Goal: Use online tool/utility: Utilize a website feature to perform a specific function

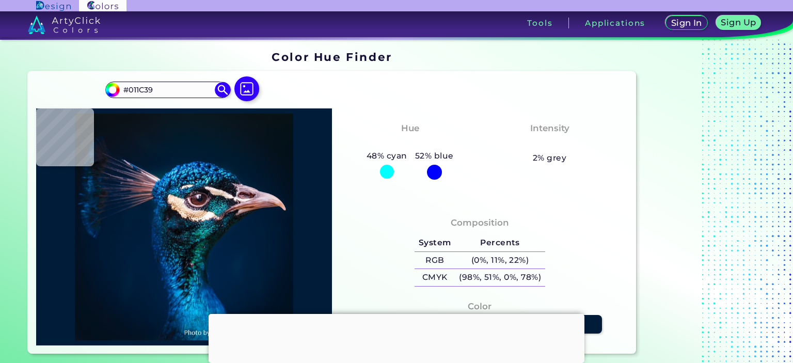
type input "#001a33"
type input "#001A33"
type input "#00182d"
type input "#00182D"
type input "#02182e"
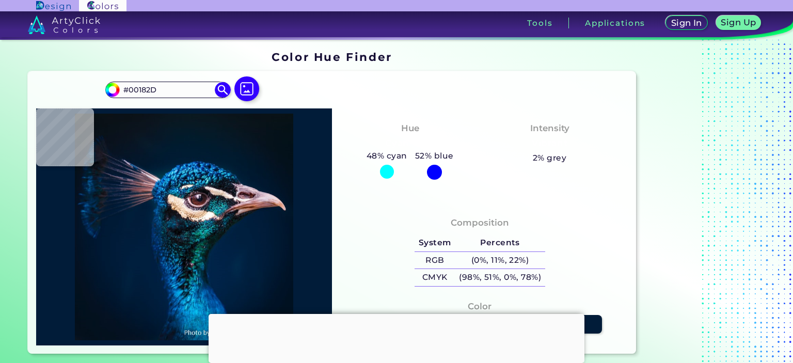
type input "#02182E"
type input "#e3bec0"
type input "#E3BEC0"
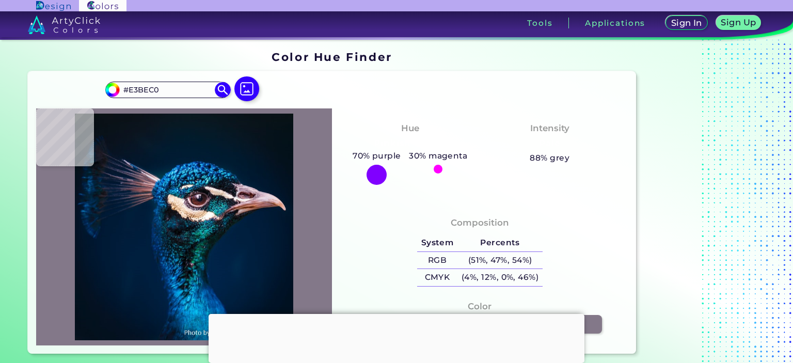
type input "#837889"
type input "#011425"
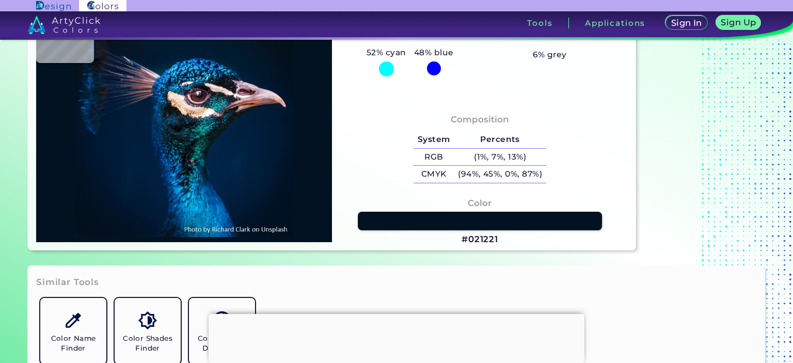
type input "#021221"
type input "#011120"
type input "#000000"
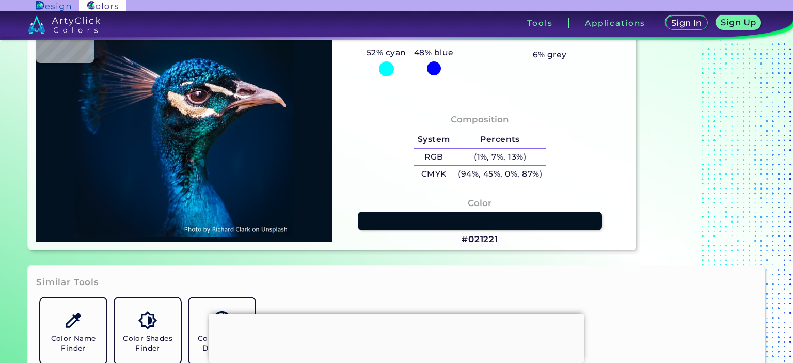
type input "#000000"
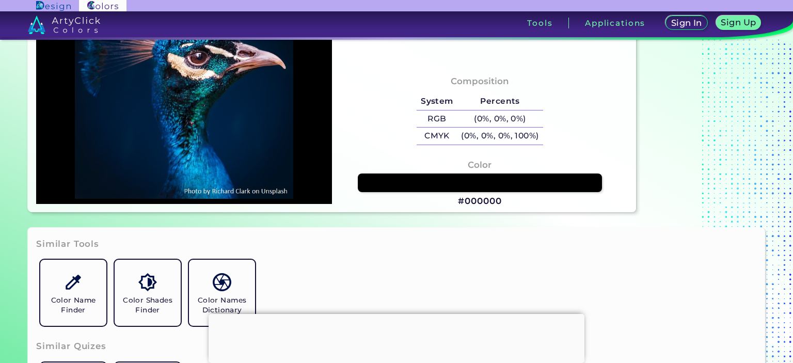
scroll to position [206, 0]
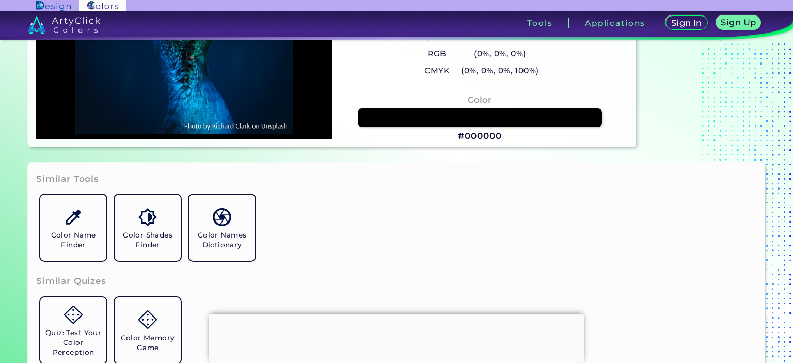
type input "#001121"
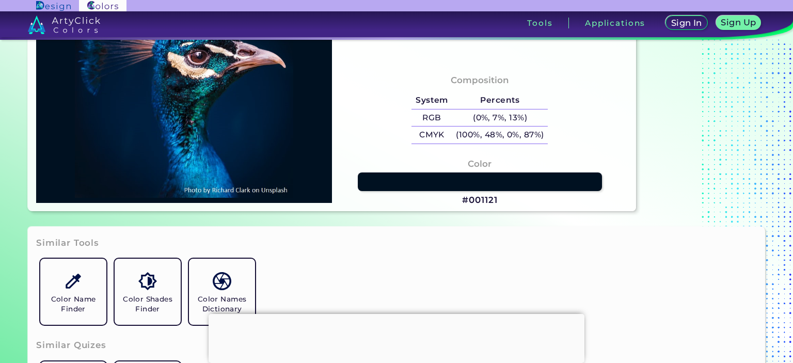
type input "#001d3b"
type input "#001D3B"
type input "#01172f"
type input "#01172F"
type input "#000000"
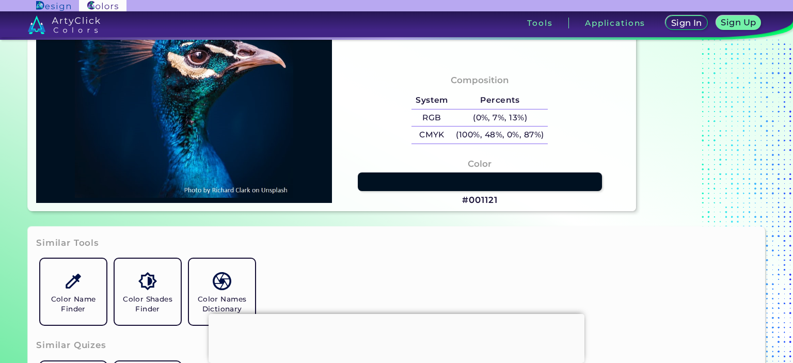
type input "#000000"
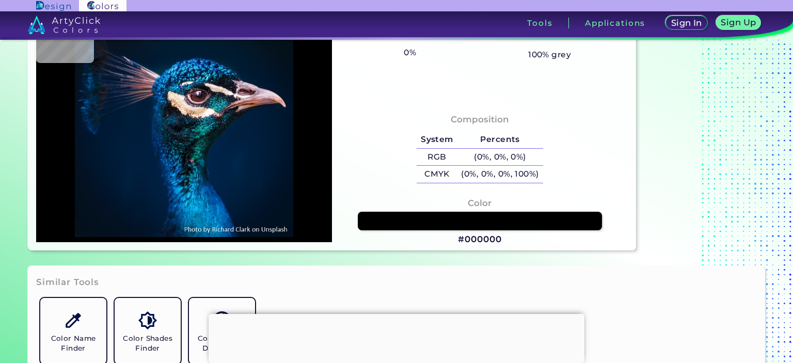
scroll to position [0, 0]
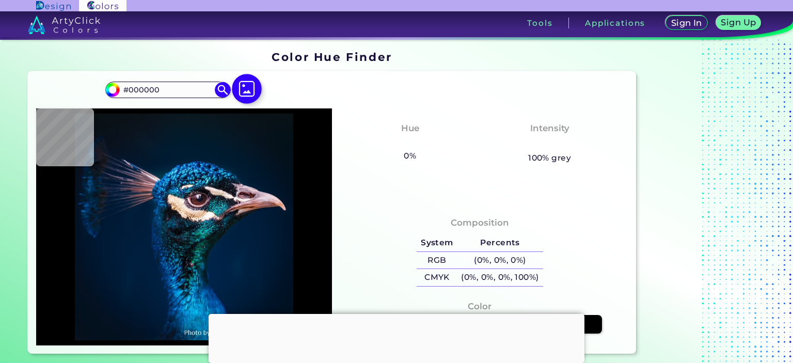
click at [248, 90] on img at bounding box center [247, 89] width 30 height 30
click at [0, 0] on input "file" at bounding box center [0, 0] width 0 height 0
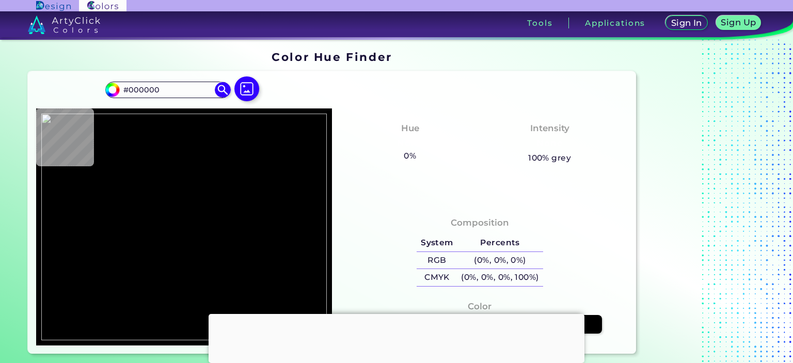
type input "#a7c2ce"
type input "#A7C2CE"
type input "#c6d6d9"
type input "#C6D6D9"
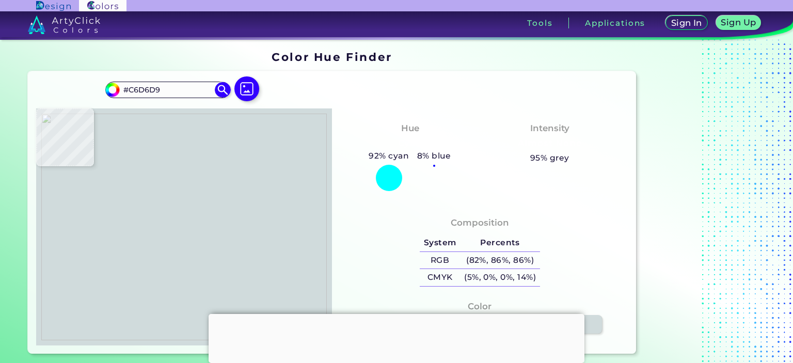
type input "#d0dbdc"
type input "#D0DBDC"
type input "#d5dfd9"
type input "#D5DFD9"
type input "#8b938a"
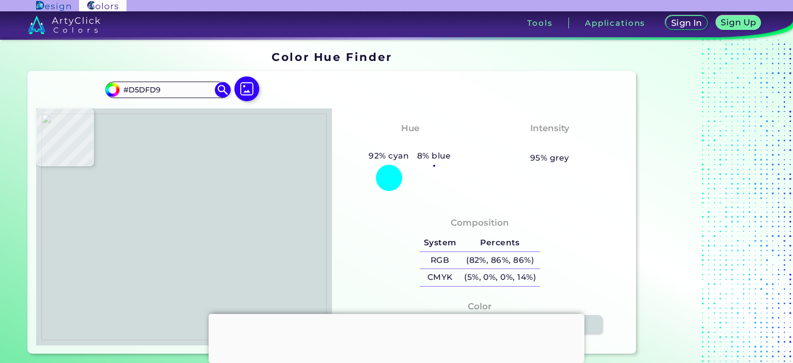
type input "#8B938A"
type input "#d5c494"
type input "#D5C494"
type input "#64705a"
type input "#64705A"
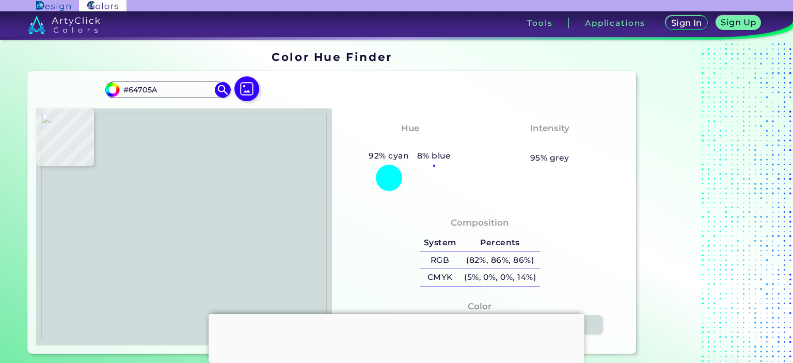
type input "#343a2f"
type input "#343A2F"
type input "#333c30"
type input "#333C30"
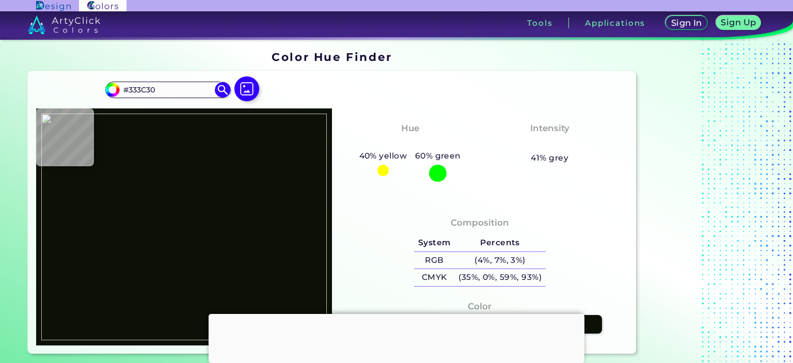
type input "#0b1107"
type input "#0B1107"
type input "#1b211a"
type input "#1B211A"
type input "#0f1009"
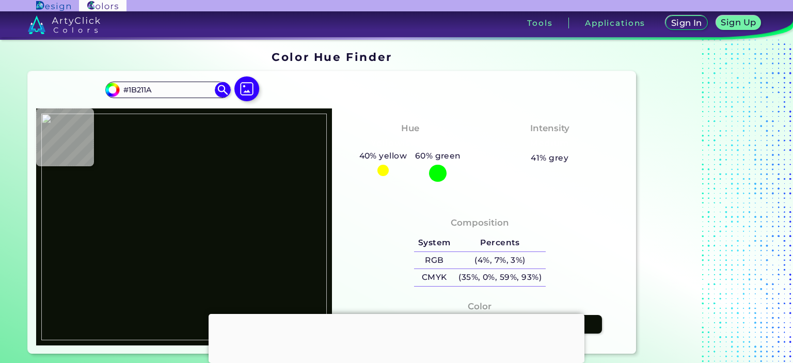
type input "#0F1009"
type input "#1a1b14"
type input "#1A1B14"
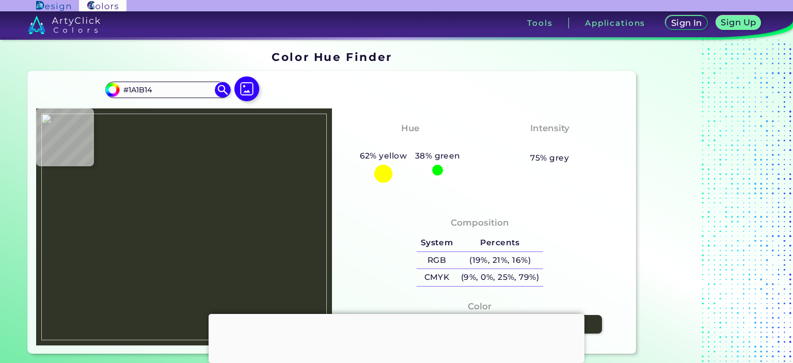
type input "#303528"
type input "#33372c"
type input "#33372C"
type input "#d7bd8b"
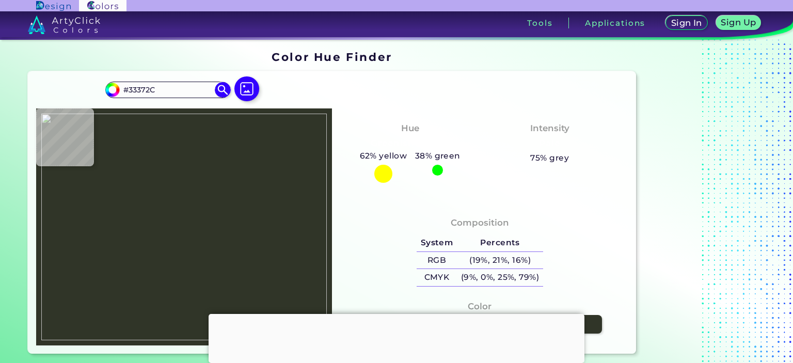
type input "#D7BD8B"
type input "#e3cfa1"
type input "#E3CFA1"
type input "#d3bc86"
type input "#D3BC86"
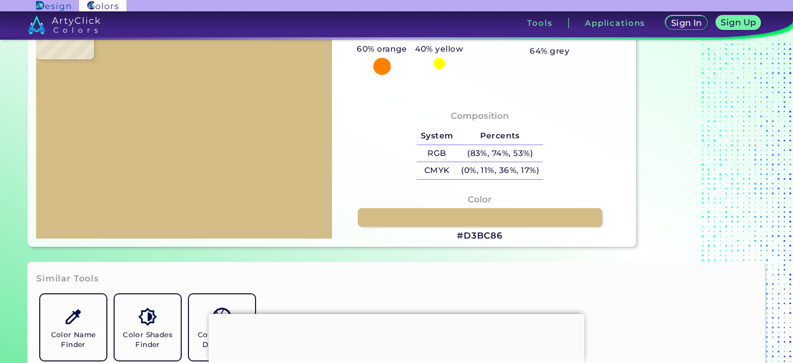
type input "#ffea46"
type input "#FFEA46"
type input "#fdea4a"
type input "#FDEA4A"
type input "#383206"
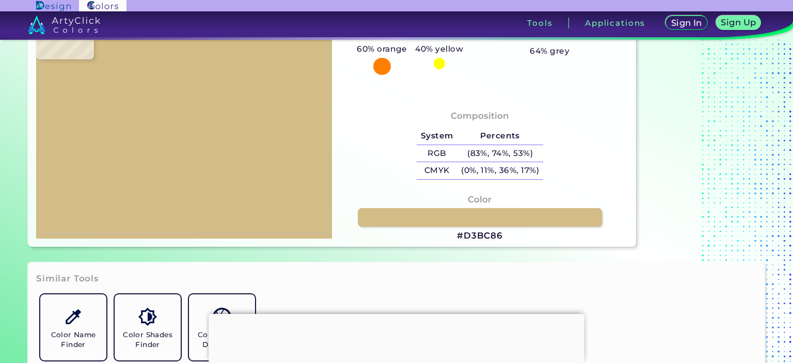
type input "#383206"
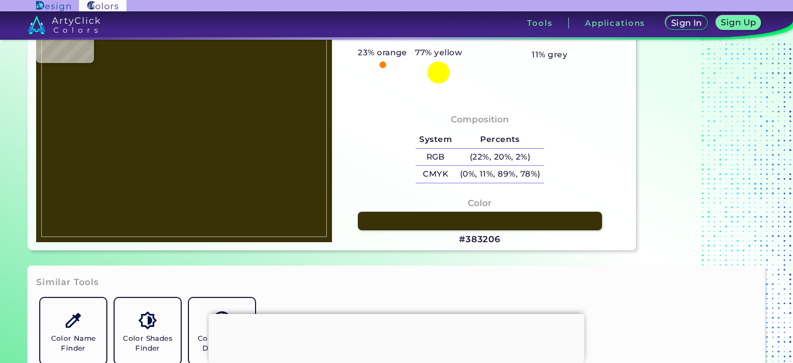
type input "#dfc794"
type input "#DFC794"
type input "#d3b77f"
type input "#D3B77F"
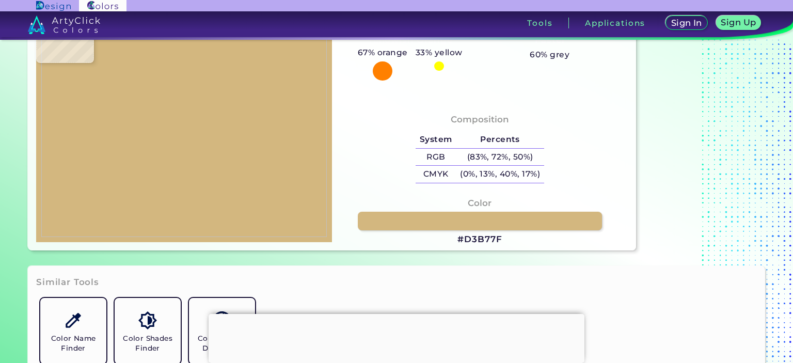
type input "#121418"
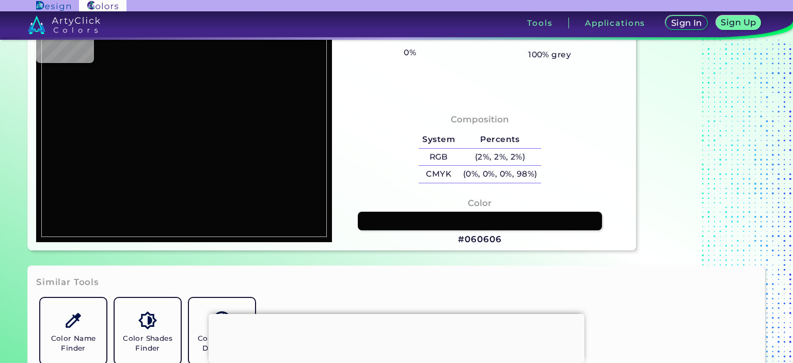
type input "#060606"
type input "#050a0a"
type input "#050A0A"
type input "#3f453c"
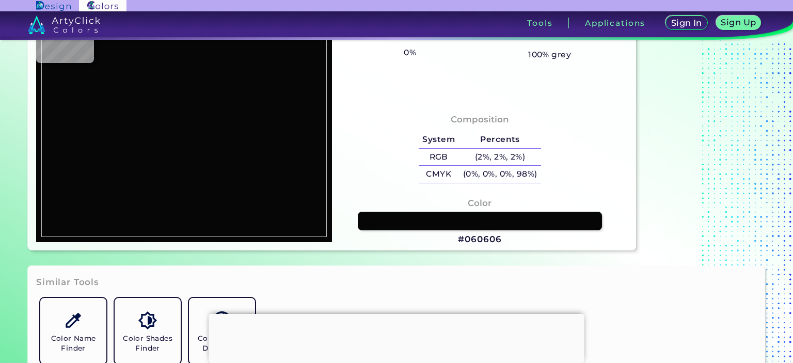
type input "#3F453C"
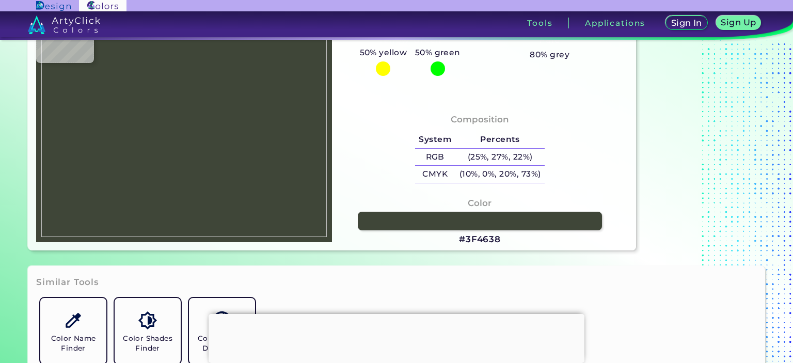
type input "#3f4638"
type input "#3F4638"
type input "#323b2e"
type input "#323B2E"
type input "#0e1317"
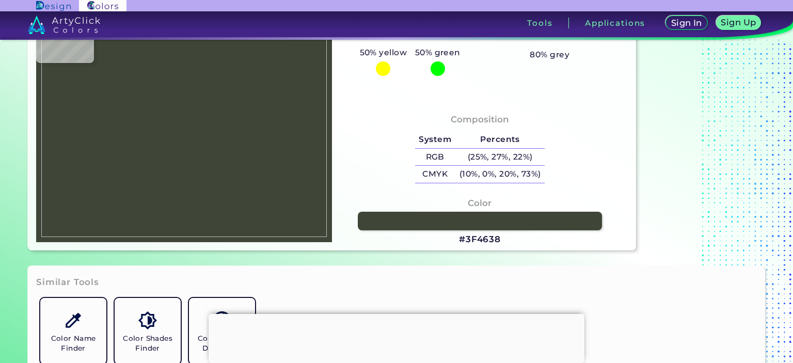
type input "#0E1317"
type input "#1f251b"
type input "#1F251B"
type input "#212622"
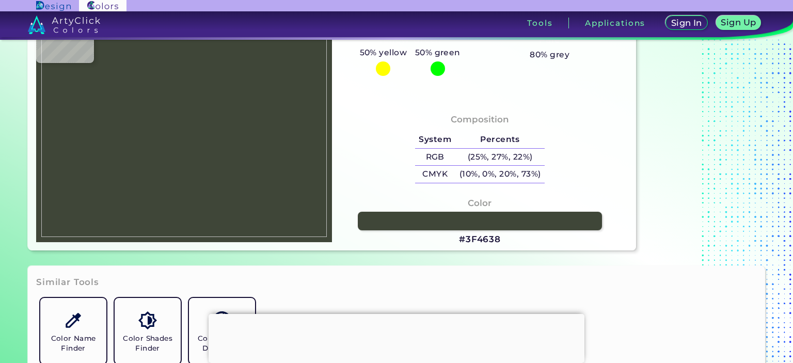
type input "#2a3029"
type input "#2A3029"
type input "#5d533a"
type input "#5D533A"
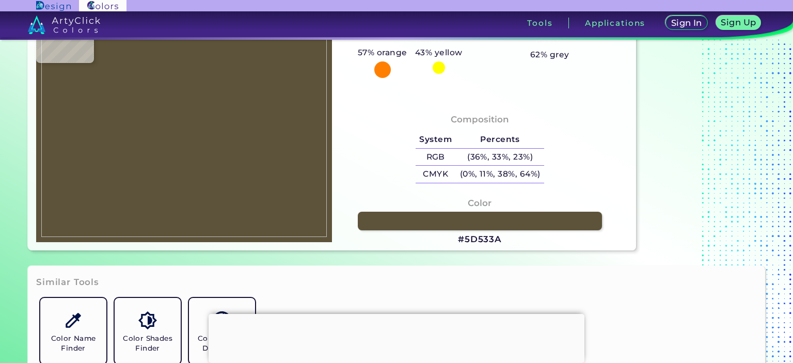
type input "#9a7f55"
type input "#9A7F55"
type input "#d3b780"
type input "#D3B780"
type input "#ead8ac"
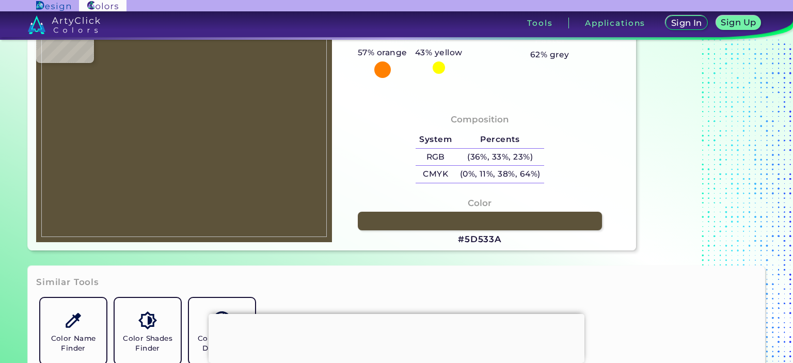
type input "#EAD8AC"
type input "#ead8ab"
type input "#EAD8AB"
type input "#cdb57b"
type input "#CDB57B"
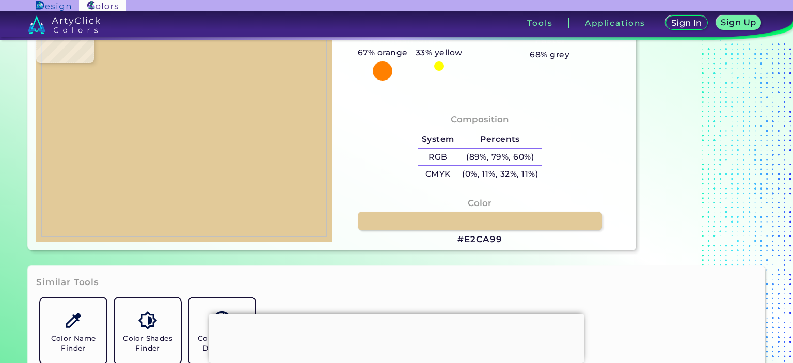
type input "#e2ca99"
type input "#E2CA99"
type input "#dfca98"
type input "#DFCA98"
type input "#dfca96"
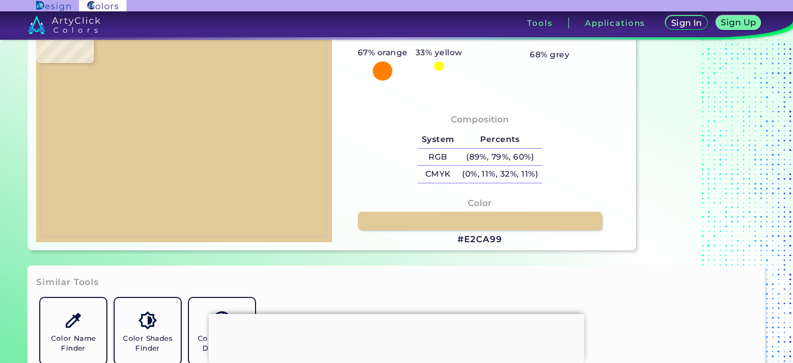
type input "#DFCA96"
type input "#e2cb97"
type input "#E2CB97"
type input "#9a885d"
type input "#9A885D"
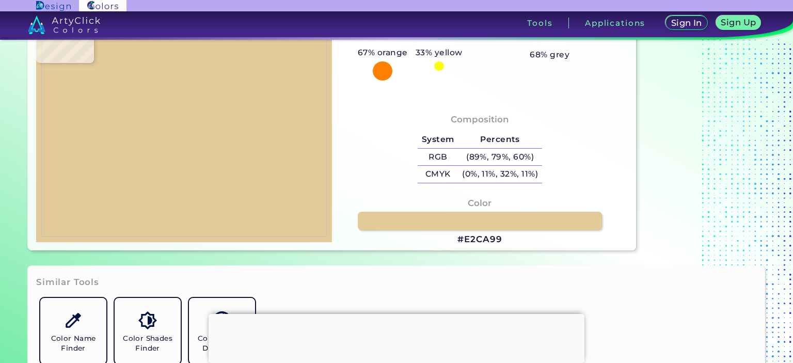
type input "#494b3a"
type input "#494B3A"
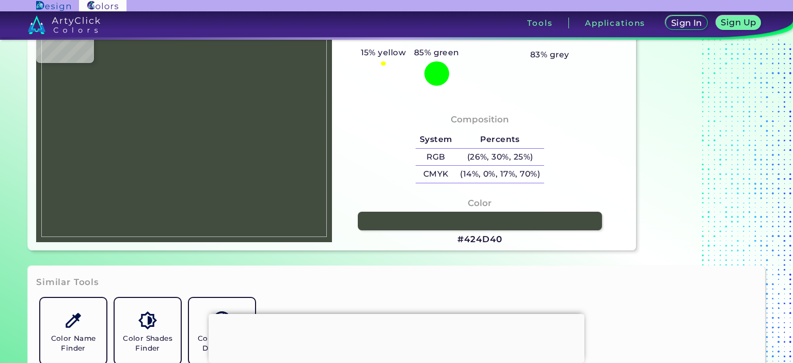
type input "#424d40"
type input "#424D40"
type input "#434f3f"
type input "#434F3F"
type input "#ae9461"
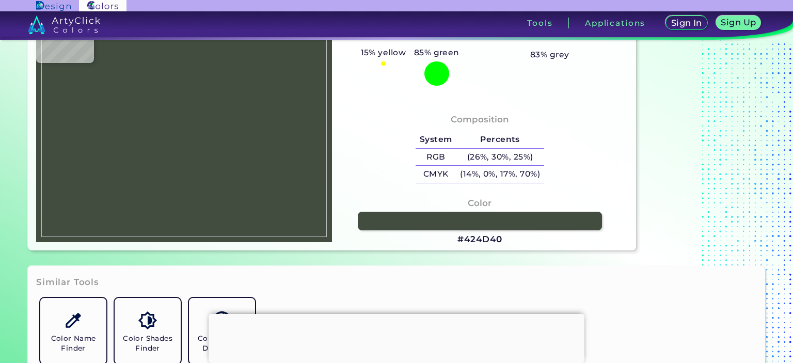
type input "#AE9461"
type input "#ecdcb1"
type input "#ECDCB1"
type input "#d7c28f"
type input "#D7C28F"
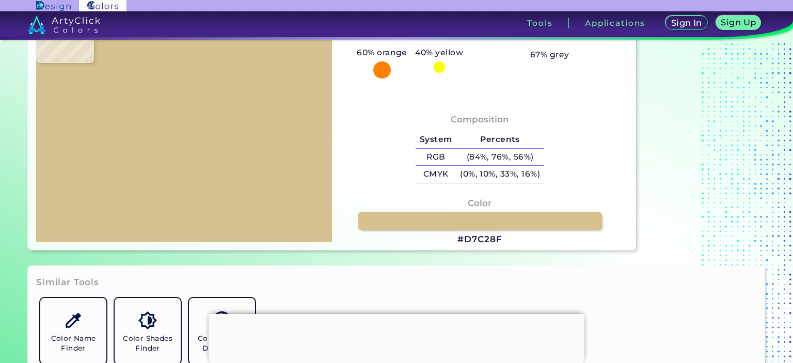
type input "#e5cf9d"
type input "#E5CF9D"
type input "#e9dbb0"
type input "#E9DBB0"
type input "#e1ce9e"
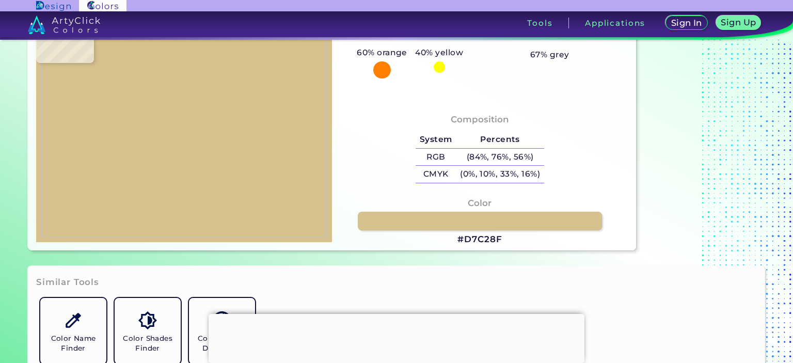
type input "#E1CE9E"
type input "#dbc594"
type input "#DBC594"
type input "#c2ab74"
type input "#C2AB74"
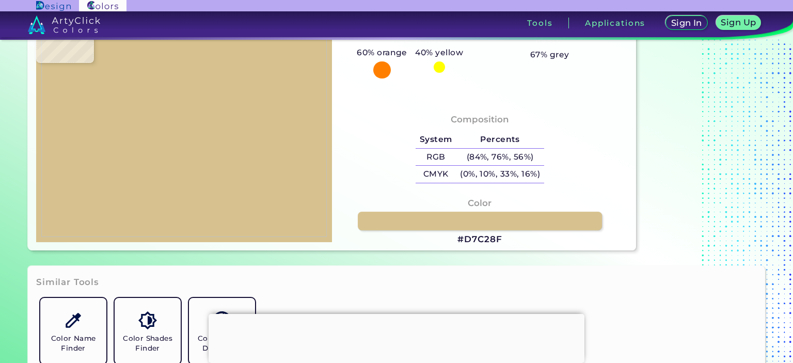
type input "#a2895f"
type input "#A2895F"
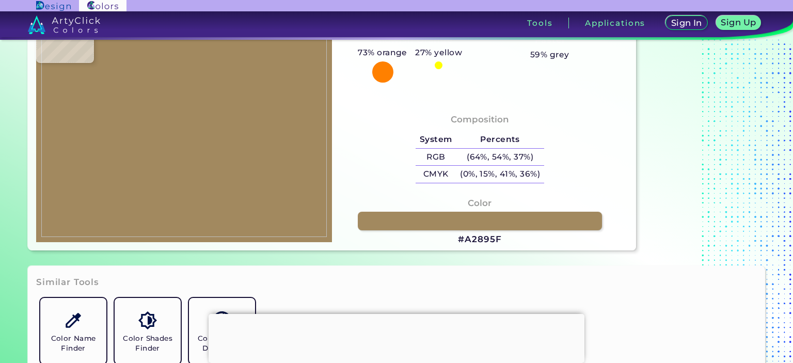
type input "#e0c896"
type input "#E0C896"
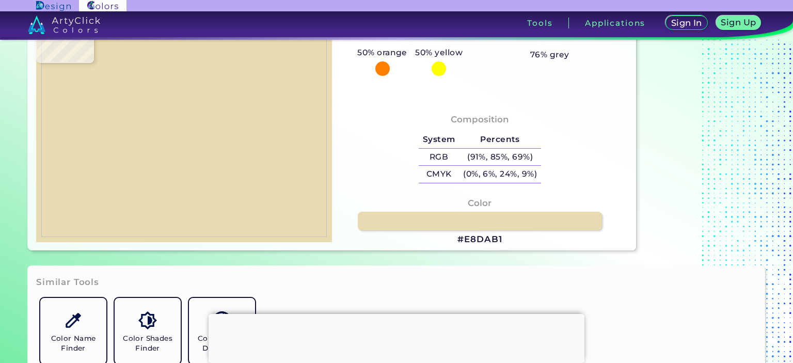
type input "#e8dab1"
type input "#E8DAB1"
type input "#000000"
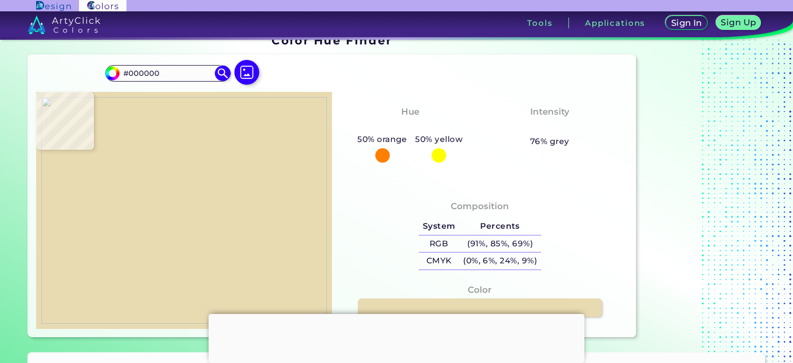
scroll to position [0, 0]
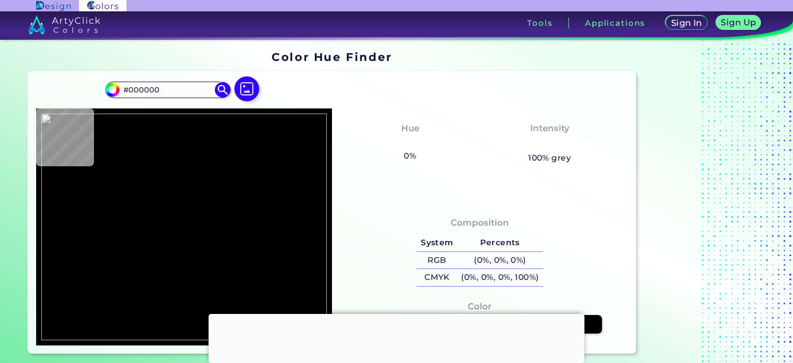
type input "#96b8c8"
type input "#96B8C8"
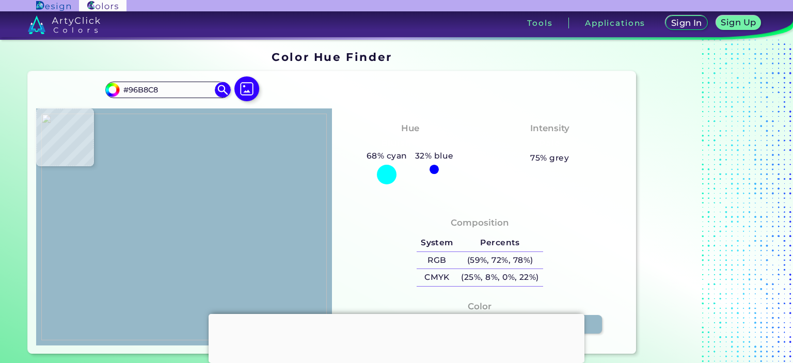
type input "#adca90"
type input "#ADCA90"
type input "#474433"
type input "#424b3f"
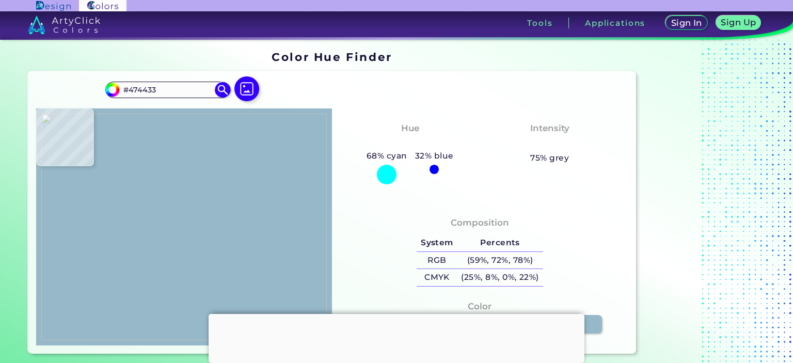
type input "#424B3F"
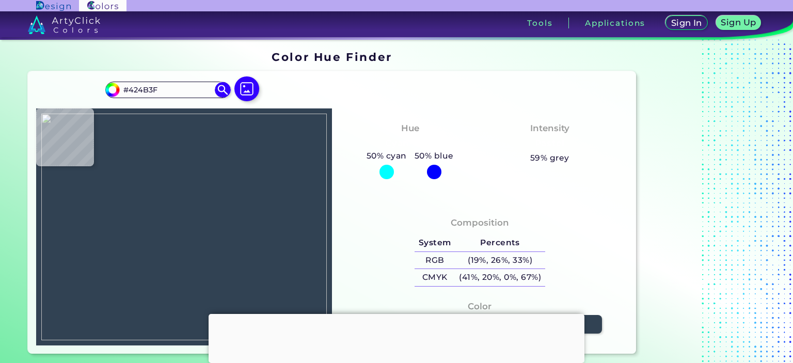
type input "#314253"
type input "#a79b82"
type input "#A79B82"
type input "#a69d80"
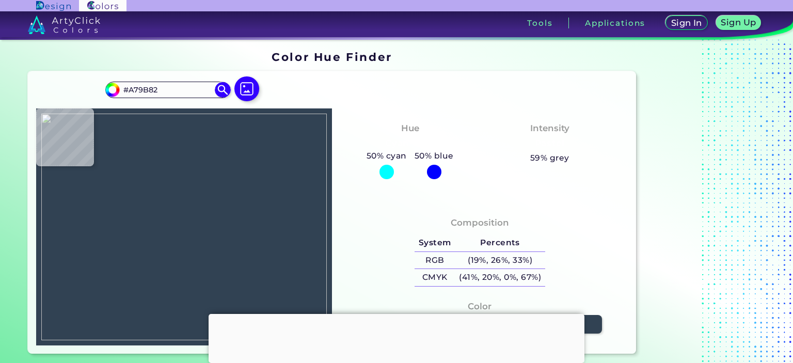
type input "#A69D80"
type input "#14181d"
type input "#14181D"
type input "#15191c"
type input "#15191C"
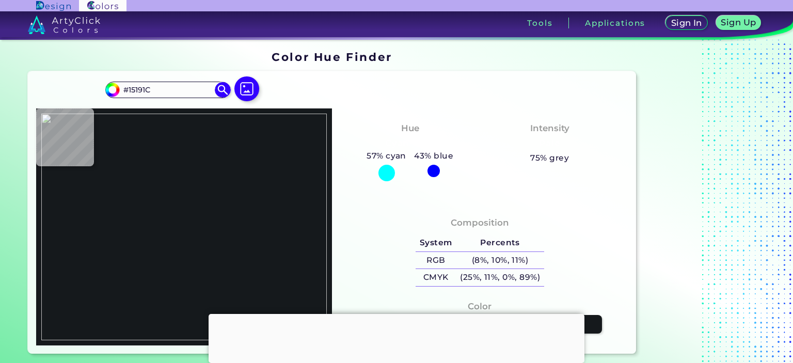
type input "#15191f"
type input "#15191F"
type input "#a79b82"
type input "#A79B82"
type input "#daddd4"
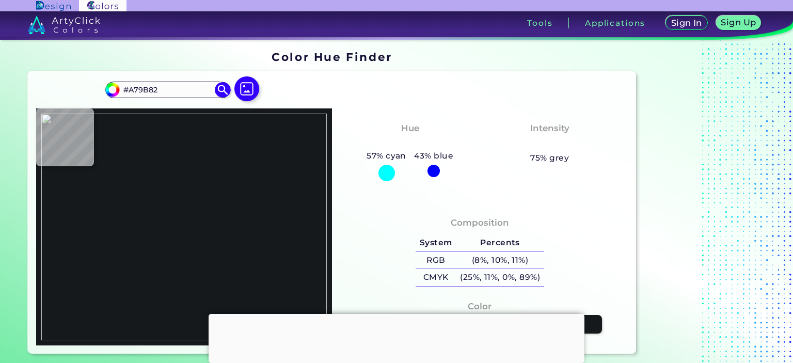
type input "#DADDD4"
type input "#f0db9d"
type input "#F0DB9D"
type input "#a07054"
type input "#A07054"
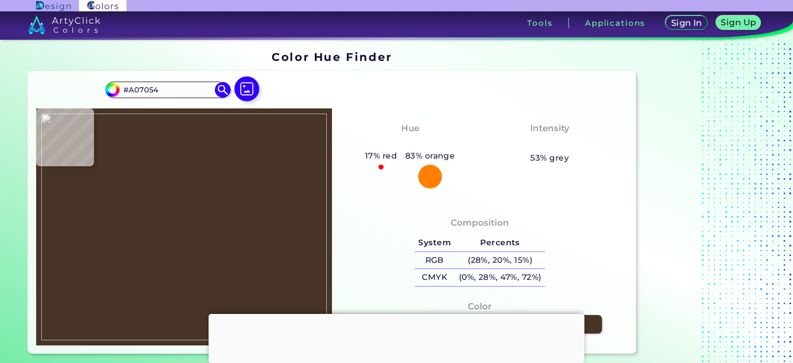
type input "#483426"
type input "#8f673e"
type input "#8F673E"
type input "#996e46"
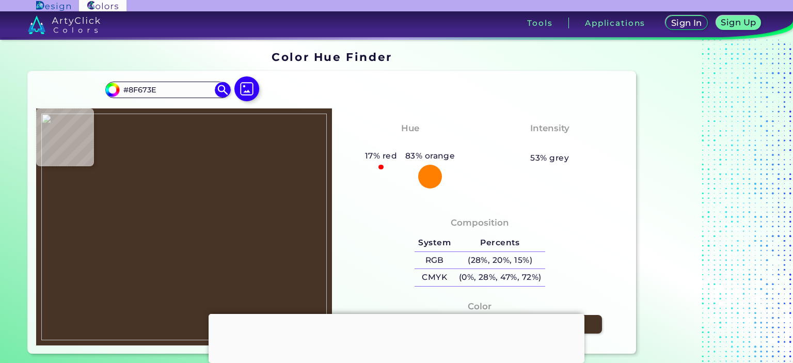
type input "#996E46"
type input "#6e8e9e"
type input "#6E8E9E"
type input "#1f4a35"
type input "#1F4A35"
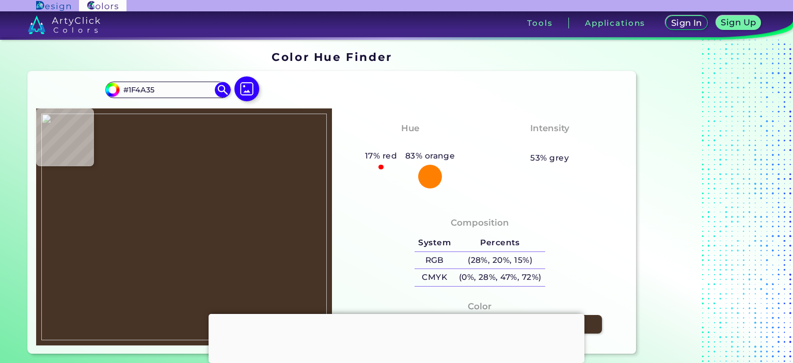
type input "#324356"
type input "#354c5d"
type input "#354C5D"
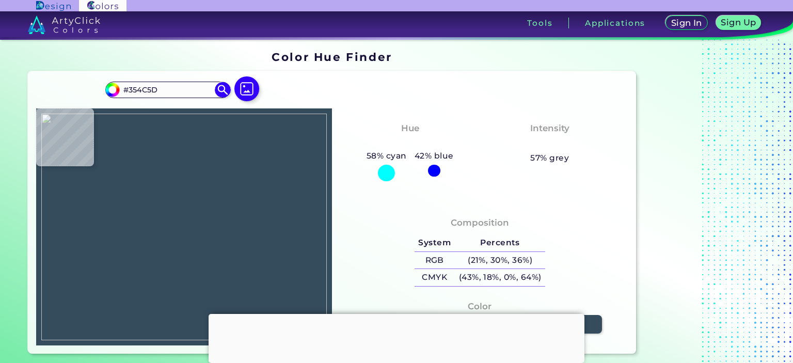
type input "#2e4051"
type input "#2E4051"
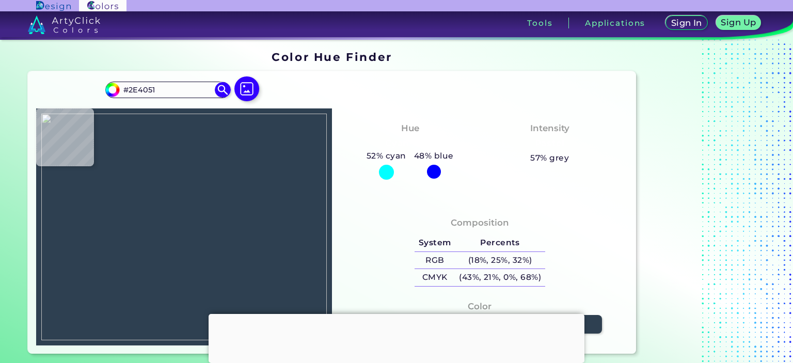
type input "#2c3e4e"
type input "#2C3E4E"
type input "#111315"
type input "#0f1319"
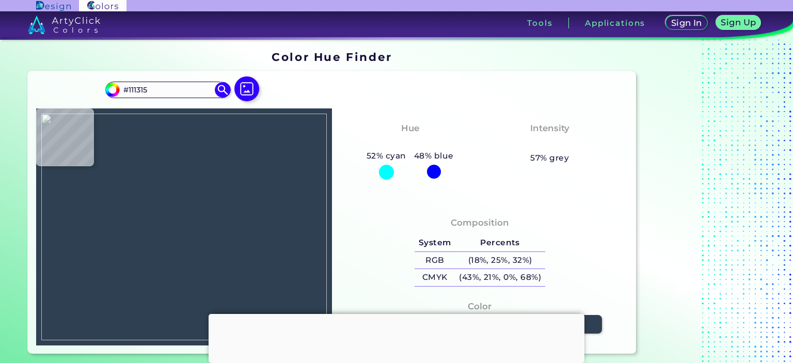
type input "#0F1319"
type input "#0d0e14"
type input "#0D0E14"
type input "#0c1013"
type input "#0C1013"
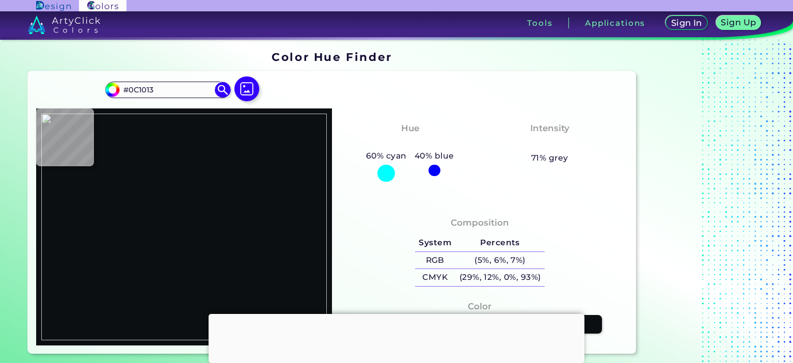
type input "#0c0f11"
type input "#0C0F11"
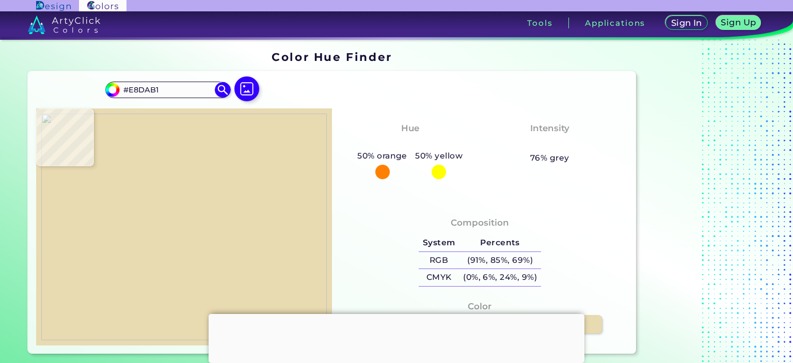
click at [202, 227] on img at bounding box center [183, 227] width 285 height 227
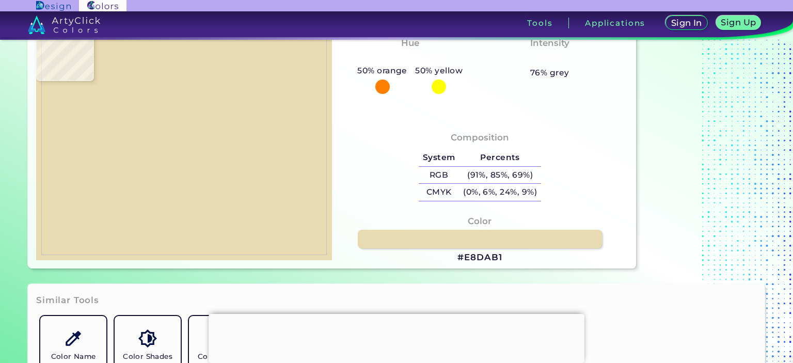
scroll to position [103, 0]
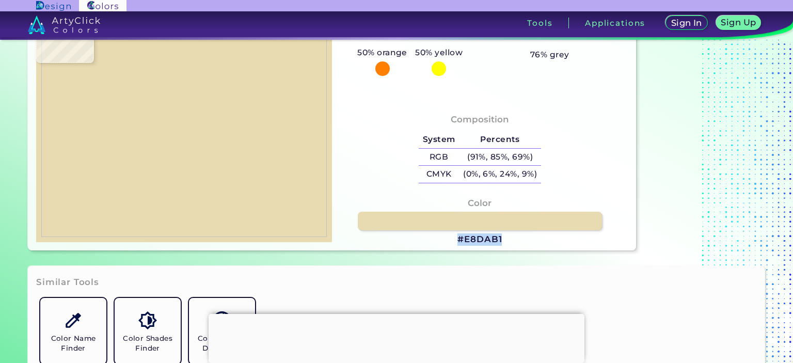
drag, startPoint x: 520, startPoint y: 239, endPoint x: 504, endPoint y: 233, distance: 17.0
click at [504, 233] on div "Color #E8DAB1" at bounding box center [479, 222] width 279 height 60
copy div "#E8DAB1"
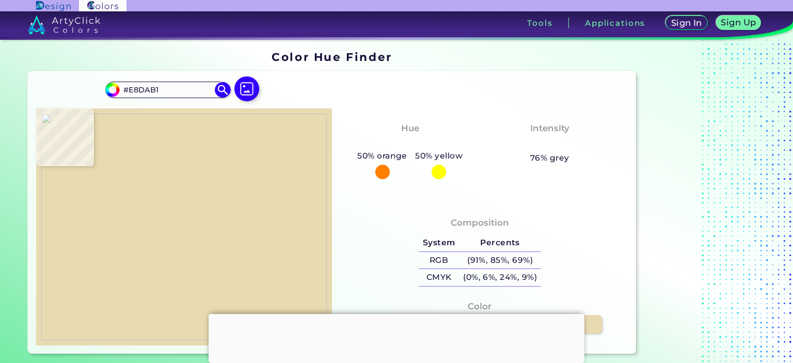
click at [225, 258] on img at bounding box center [183, 227] width 285 height 227
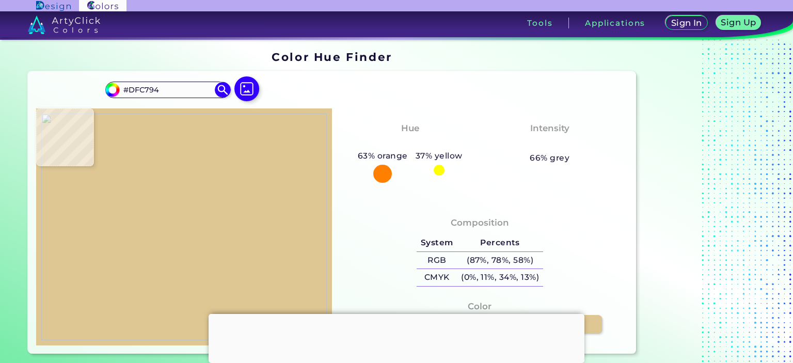
click at [201, 229] on img at bounding box center [183, 227] width 285 height 227
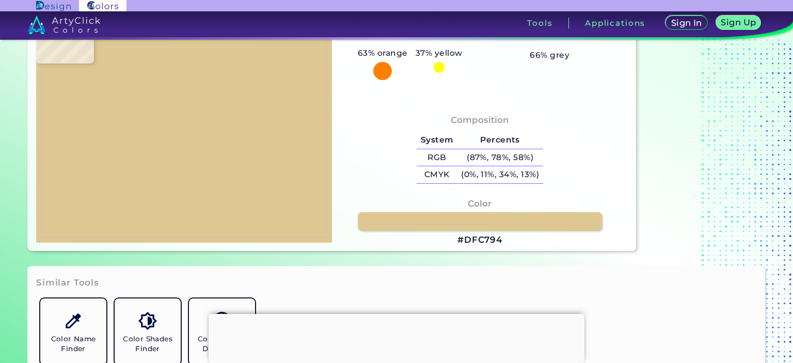
scroll to position [103, 0]
drag, startPoint x: 508, startPoint y: 241, endPoint x: 440, endPoint y: 234, distance: 68.5
click at [440, 234] on div "Color #DFC794" at bounding box center [479, 222] width 279 height 60
copy div "#DFC794"
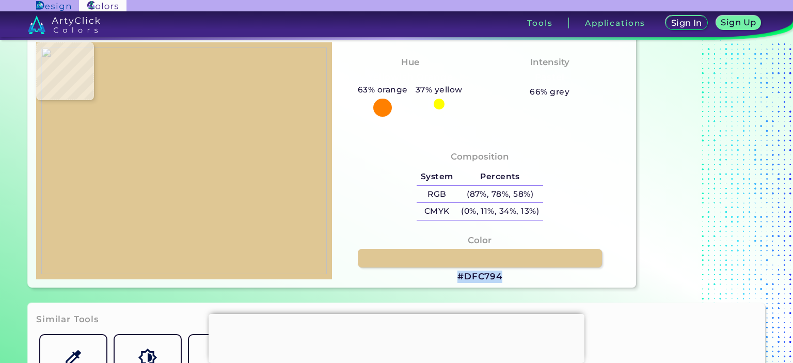
scroll to position [52, 0]
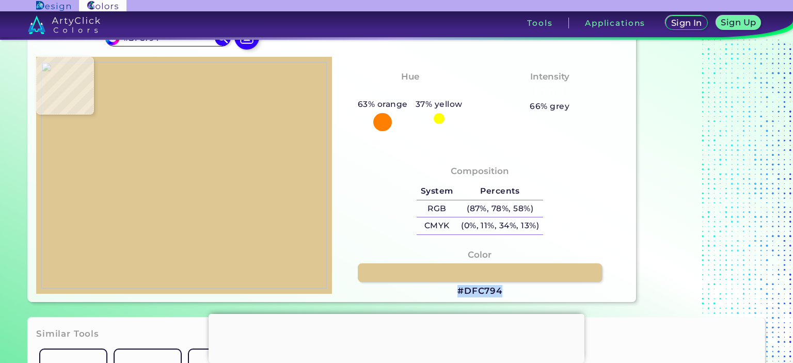
click at [291, 187] on img at bounding box center [183, 175] width 285 height 227
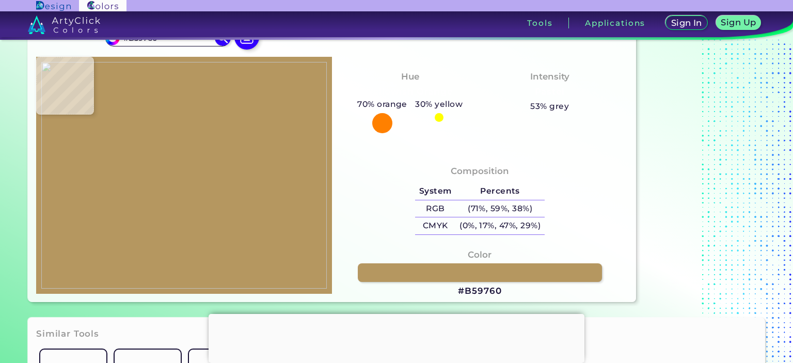
click at [288, 187] on img at bounding box center [183, 175] width 285 height 227
drag, startPoint x: 498, startPoint y: 290, endPoint x: 467, endPoint y: 286, distance: 31.2
click at [467, 286] on h3 "#B59760" at bounding box center [479, 291] width 43 height 12
copy h3 "B59760"
click at [300, 189] on img at bounding box center [183, 175] width 285 height 227
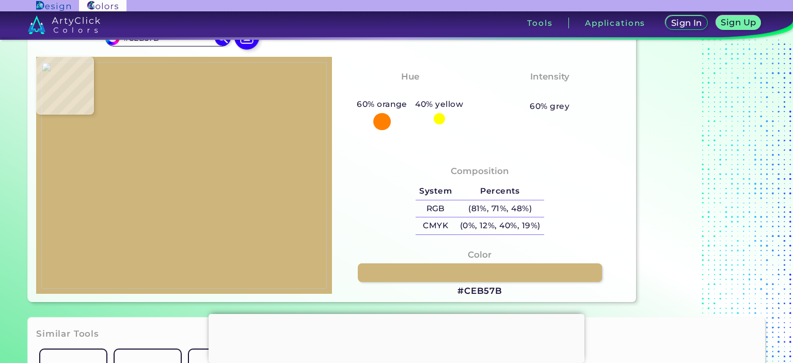
click at [195, 178] on img at bounding box center [183, 175] width 285 height 227
click at [488, 290] on h3 "#CEB57B" at bounding box center [479, 291] width 45 height 12
copy h3 "5"
click at [267, 194] on img at bounding box center [183, 175] width 285 height 227
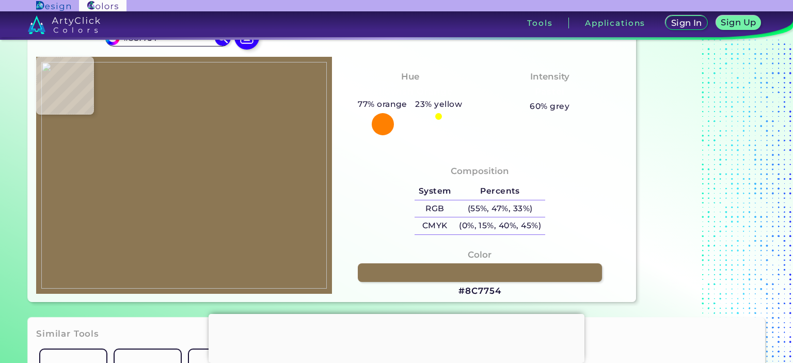
click at [238, 186] on img at bounding box center [183, 175] width 285 height 227
click at [479, 291] on h3 "#8C7754" at bounding box center [479, 291] width 42 height 12
